Goal: Feedback & Contribution: Contribute content

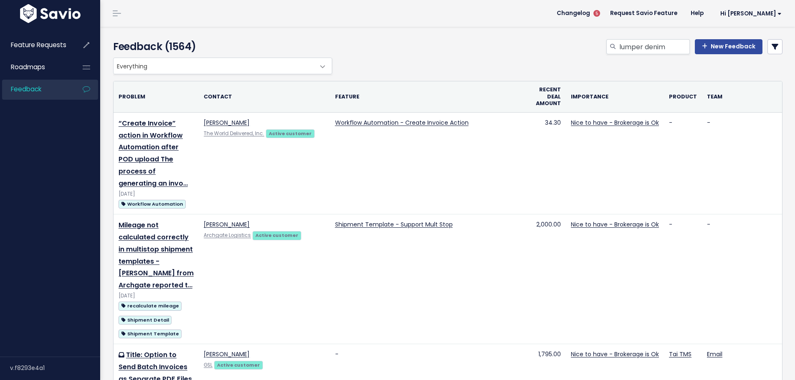
type input "lumper denim"
click at [706, 43] on link "New Feedback" at bounding box center [729, 46] width 68 height 15
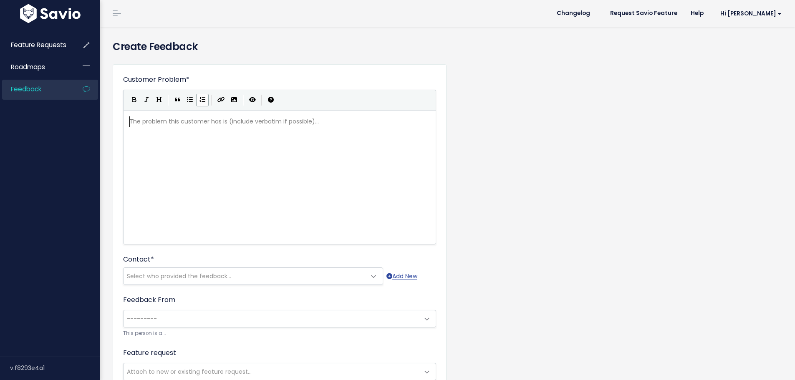
scroll to position [1, 0]
paste textarea
type textarea "frp,"
type textarea "o"
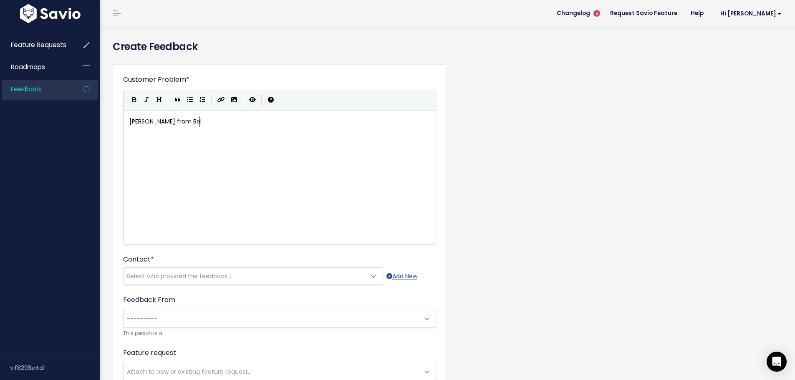
type textarea "om Bol"
type textarea "t Transpor"
type textarea "t hjas"
type textarea "as rewqa"
type textarea "q"
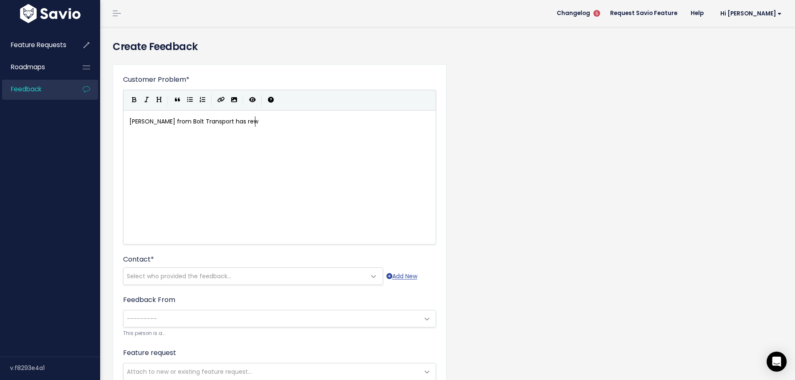
type textarea "ue"
type textarea "quested for hte add"
type textarea "the adi"
type textarea "dition of a "Photo" artra"
type textarea "ta"
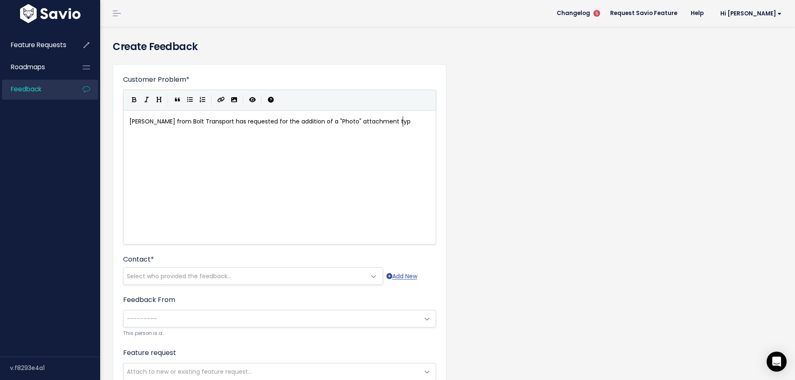
type textarea "tachment type."
type textarea "a"
type textarea "Th"
type textarea "She says h"
type textarea "thet"
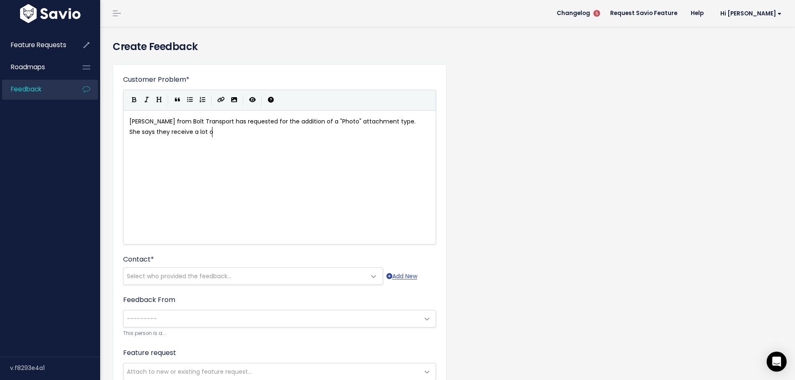
type textarea "y receive a lot o"
type textarea "g"
type textarea "f attahc"
type textarea "p"
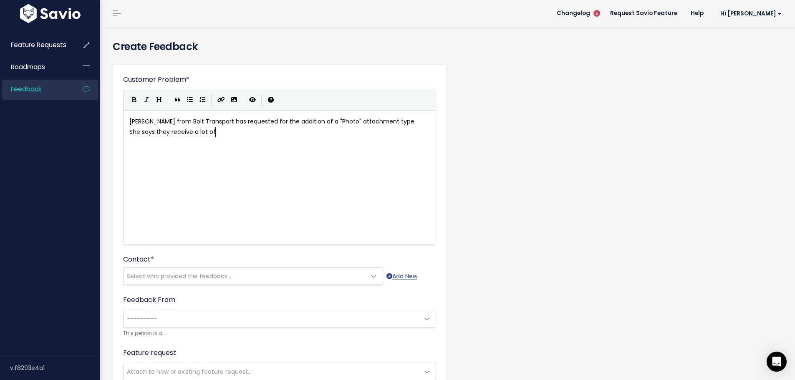
type textarea "hp"
type textarea "photos and would lioke"
type textarea "ke to organize them by using a dec"
type textarea "dicated attah"
type textarea "chment tye"
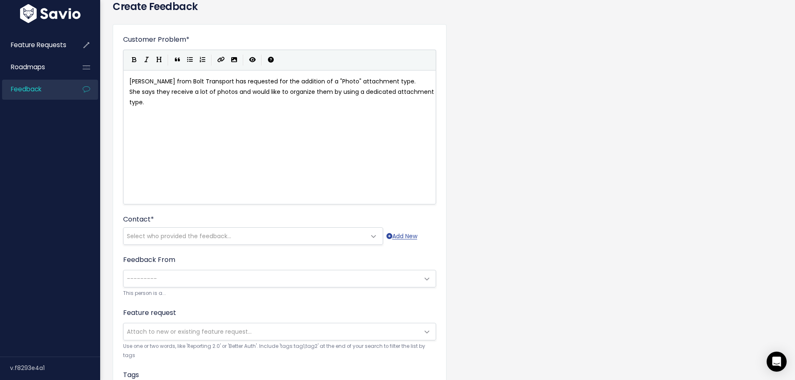
scroll to position [83, 0]
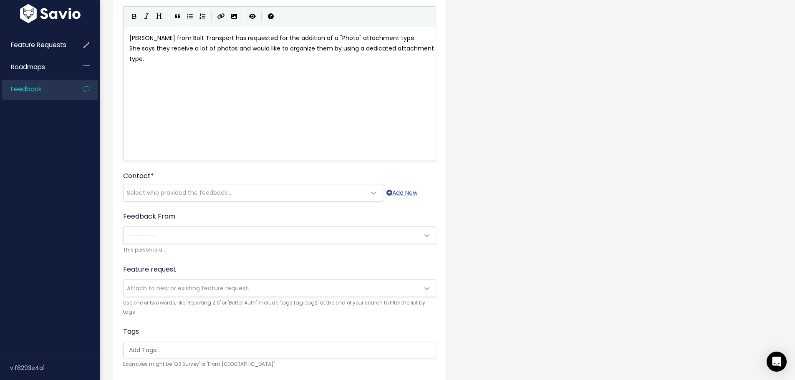
type textarea "pe."
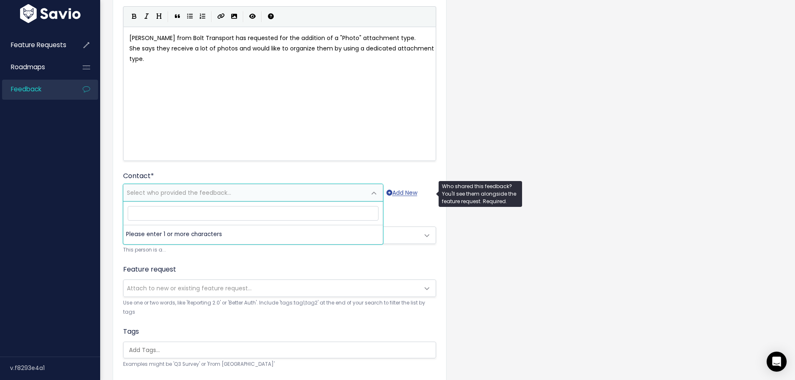
click at [151, 191] on span "Select who provided the feedback..." at bounding box center [179, 193] width 104 height 8
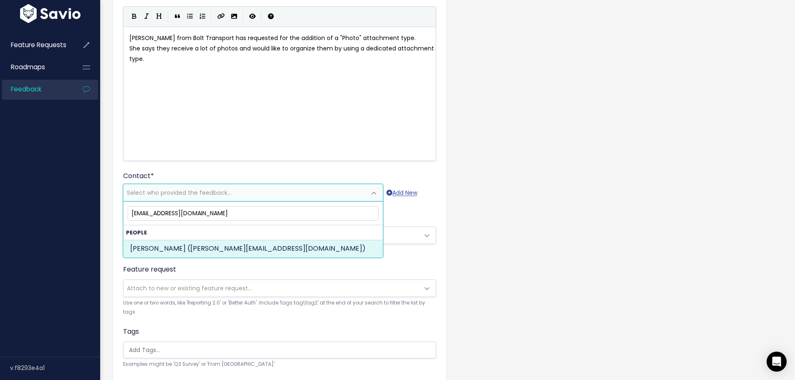
type input "crystal@bolttransportinc.com"
select select "ACTIVE"
select select "92780452"
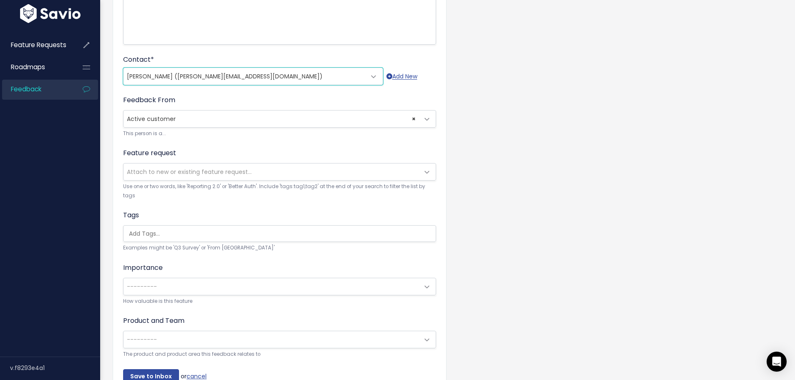
scroll to position [209, 0]
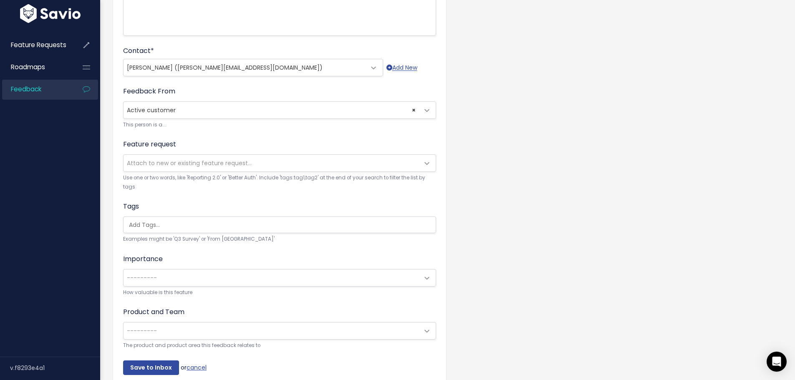
click at [137, 229] on ul at bounding box center [279, 225] width 312 height 16
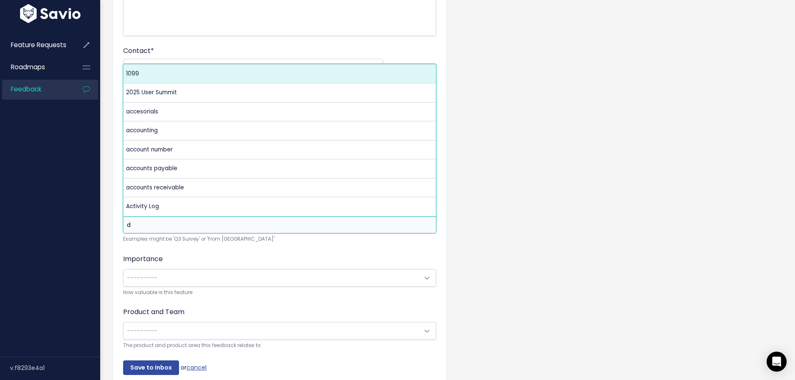
scroll to position [0, 0]
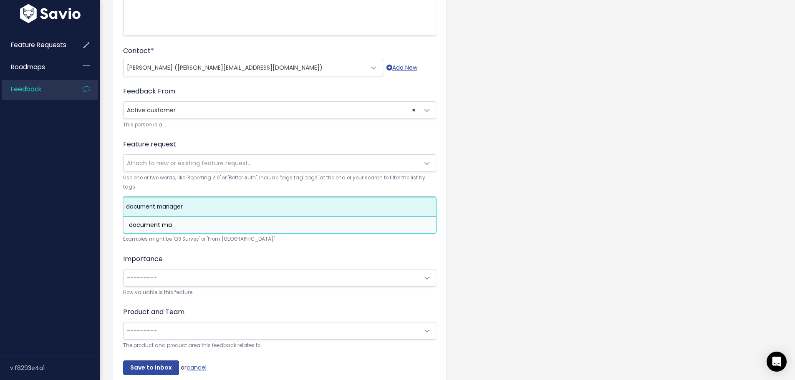
type input "document ma"
select select "11772"
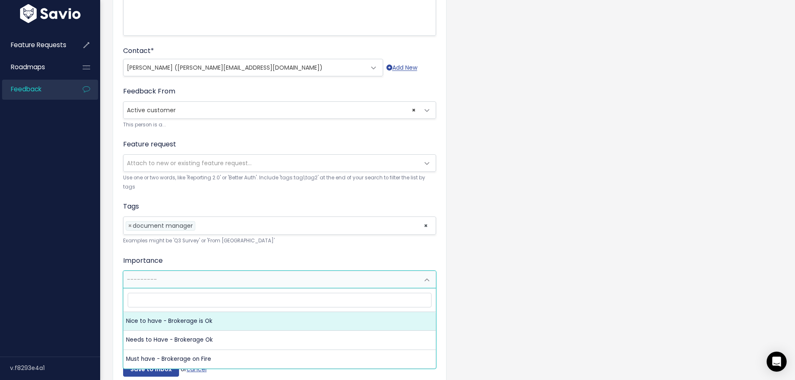
click at [138, 279] on span "---------" at bounding box center [142, 279] width 30 height 8
select select "NICE_TO_HAVE"
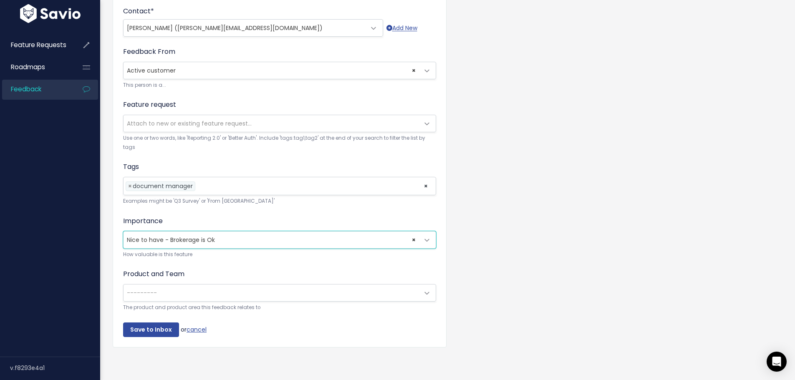
scroll to position [255, 0]
click at [142, 289] on span "---------" at bounding box center [142, 293] width 30 height 8
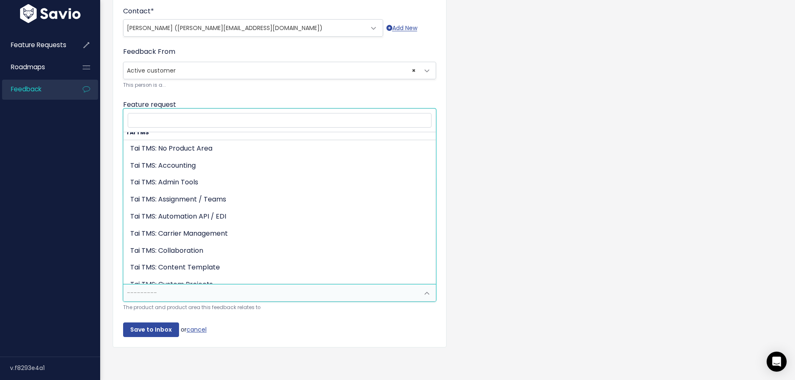
scroll to position [0, 0]
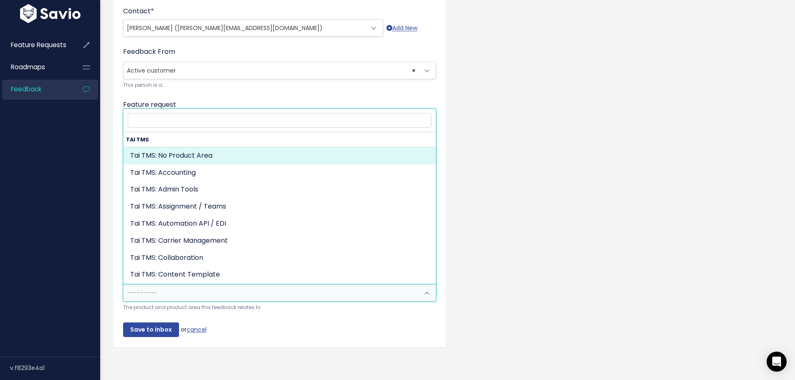
select select "MAIN:"
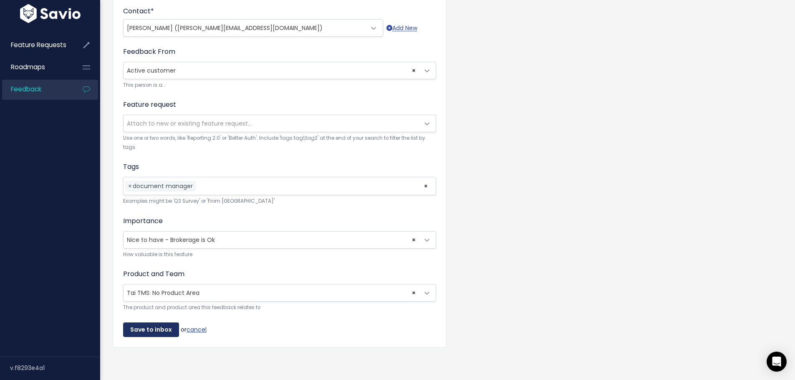
click at [152, 323] on input "Save to Inbox" at bounding box center [151, 330] width 56 height 15
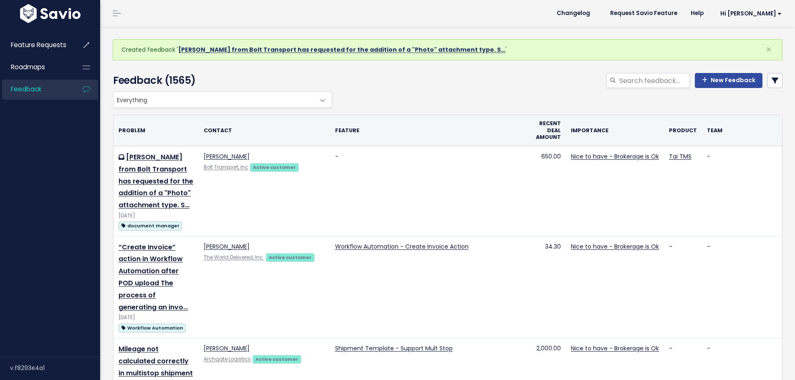
click at [203, 47] on link "Crystal Barrera from Bolt Transport has requested for the addition of a "Photo"…" at bounding box center [341, 49] width 327 height 8
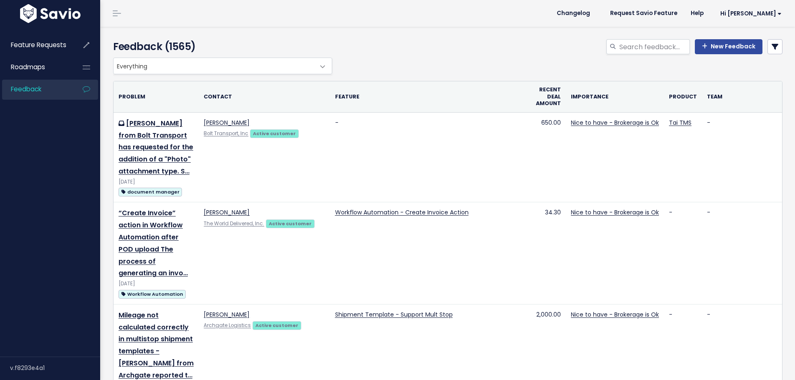
click at [30, 89] on span "Feedback" at bounding box center [26, 89] width 30 height 9
type input "package type"
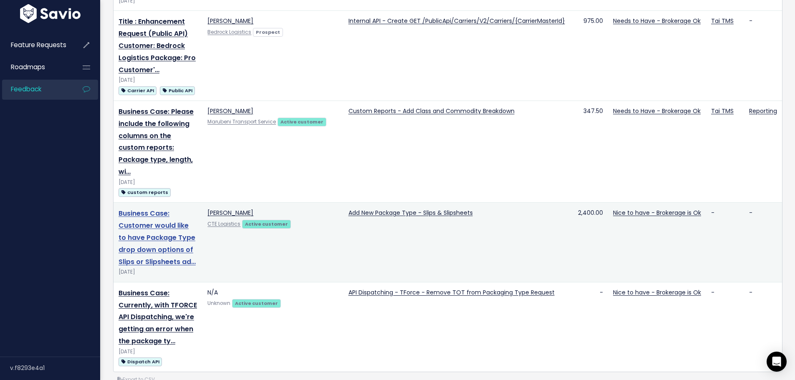
scroll to position [279, 0]
